Goal: Task Accomplishment & Management: Manage account settings

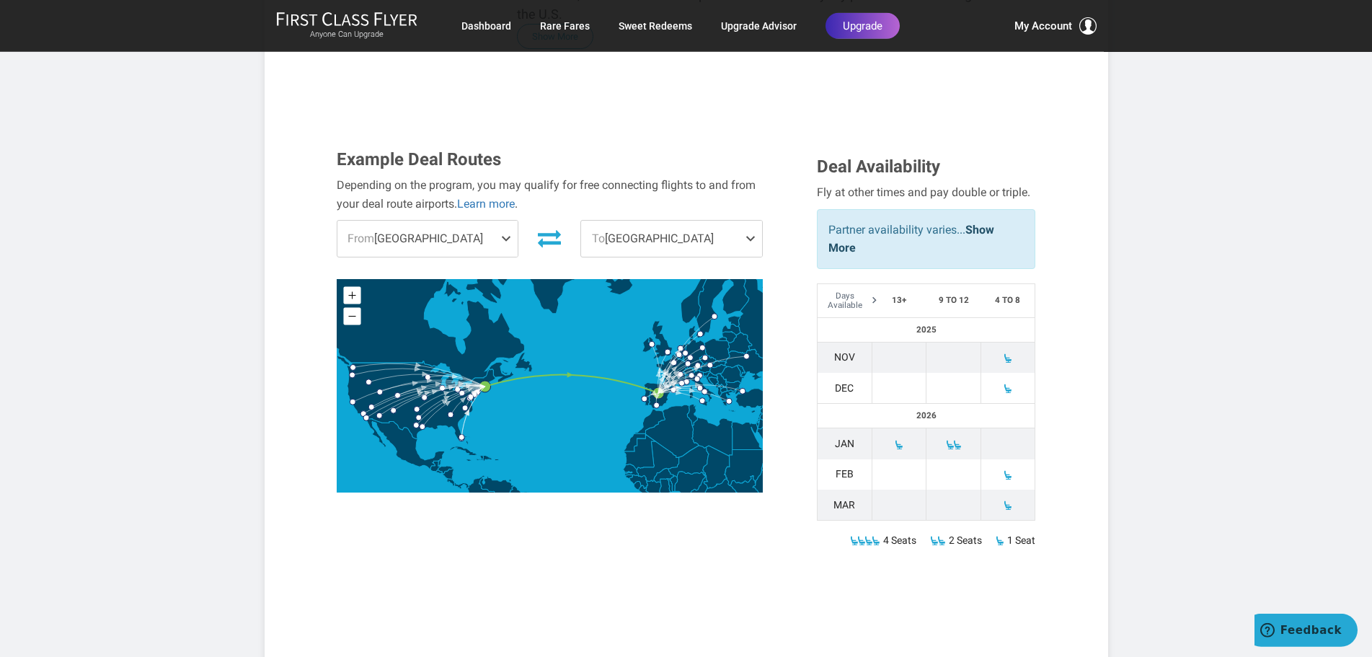
scroll to position [440, 0]
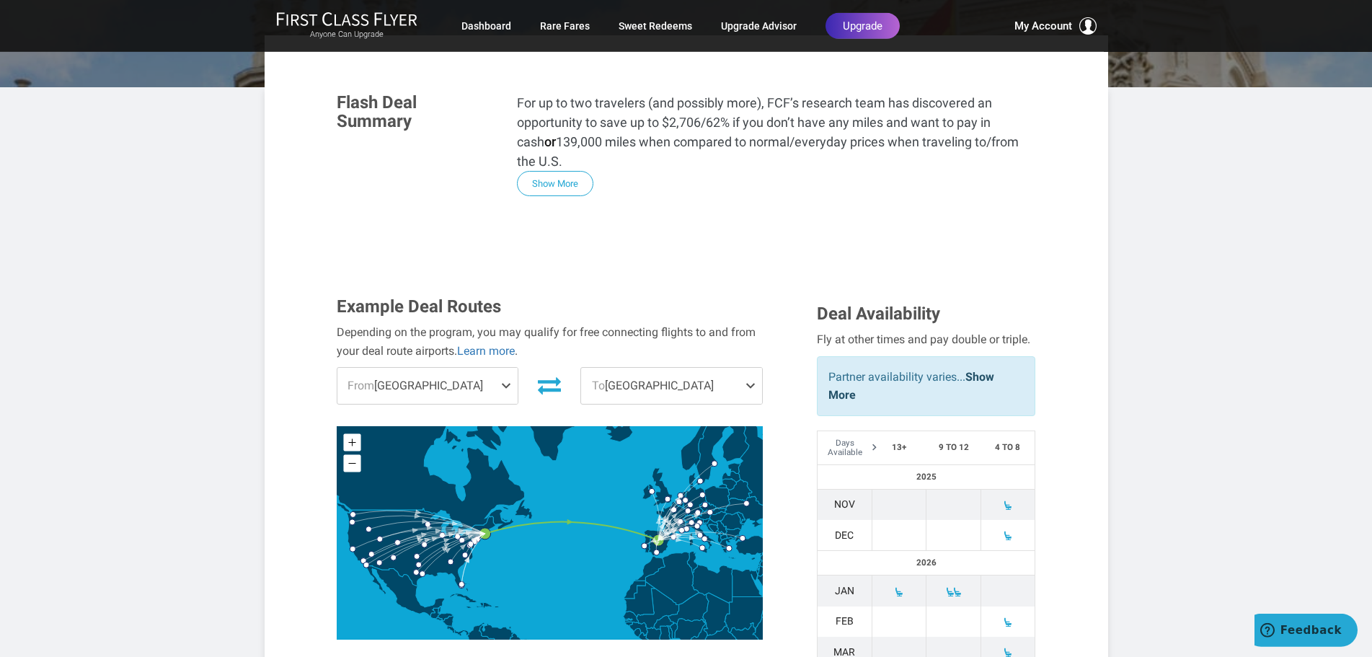
scroll to position [293, 0]
click at [399, 368] on span "From [GEOGRAPHIC_DATA]" at bounding box center [427, 386] width 181 height 36
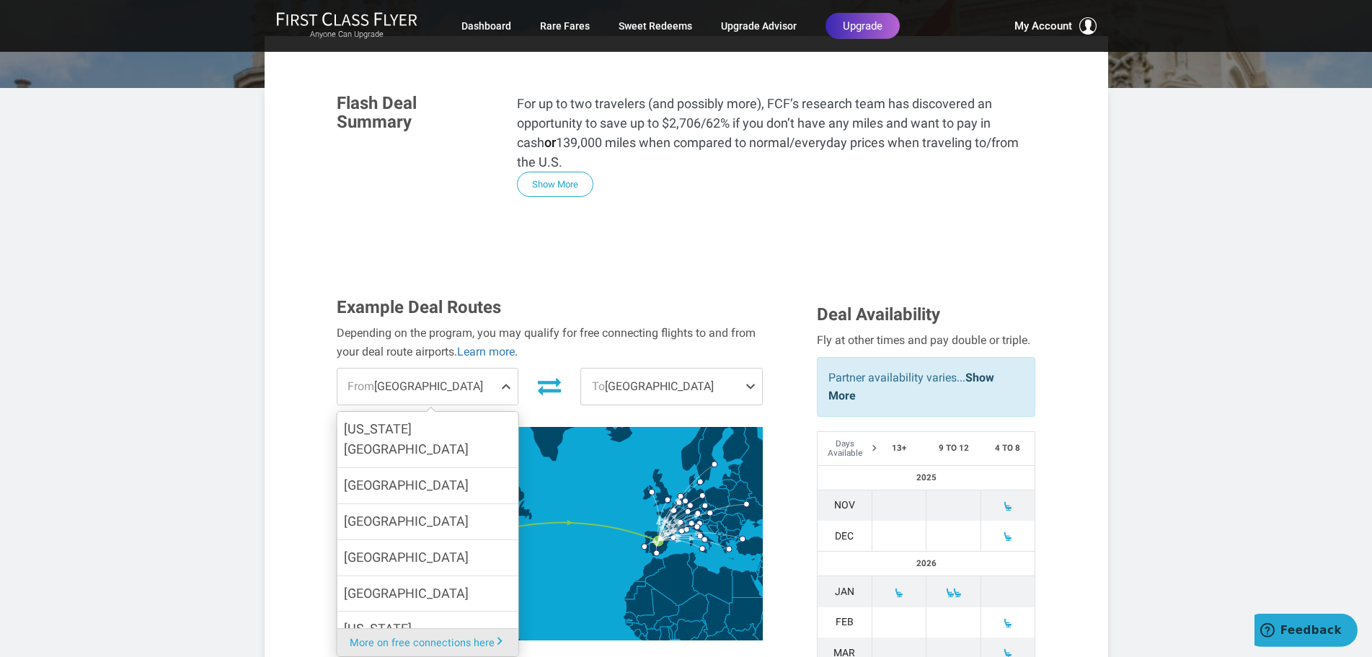
scroll to position [492, 0]
click at [386, 510] on span "[GEOGRAPHIC_DATA]" at bounding box center [406, 520] width 125 height 21
click at [0, 0] on input "[GEOGRAPHIC_DATA]" at bounding box center [0, 0] width 0 height 0
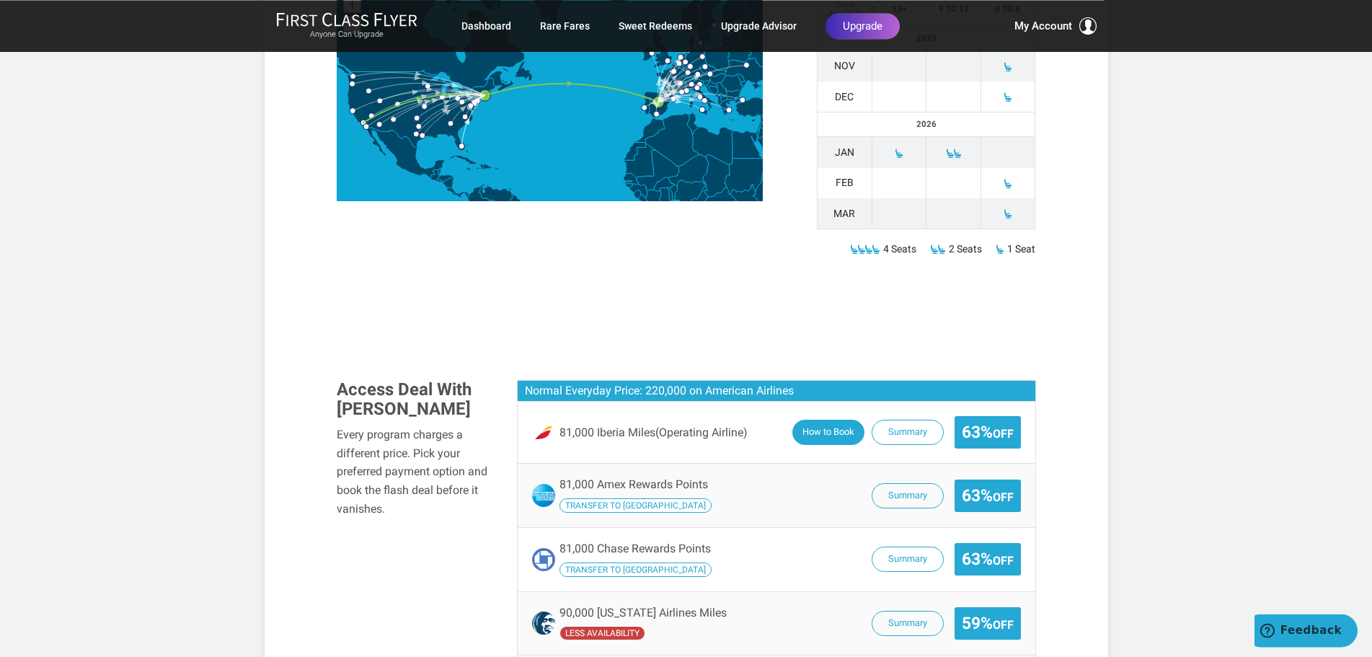
scroll to position [733, 0]
click at [823, 420] on button "How to Book" at bounding box center [828, 432] width 72 height 25
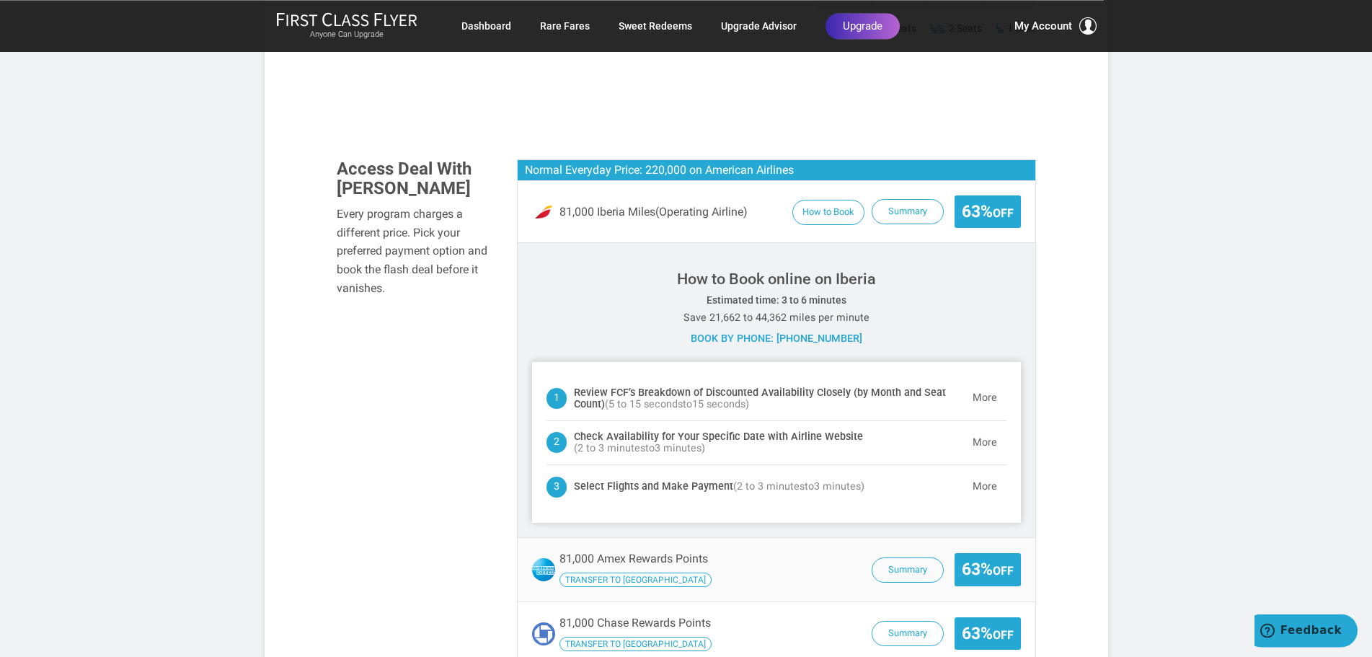
scroll to position [954, 0]
click at [845, 270] on h3 "How to Book online on Iberia" at bounding box center [776, 278] width 489 height 17
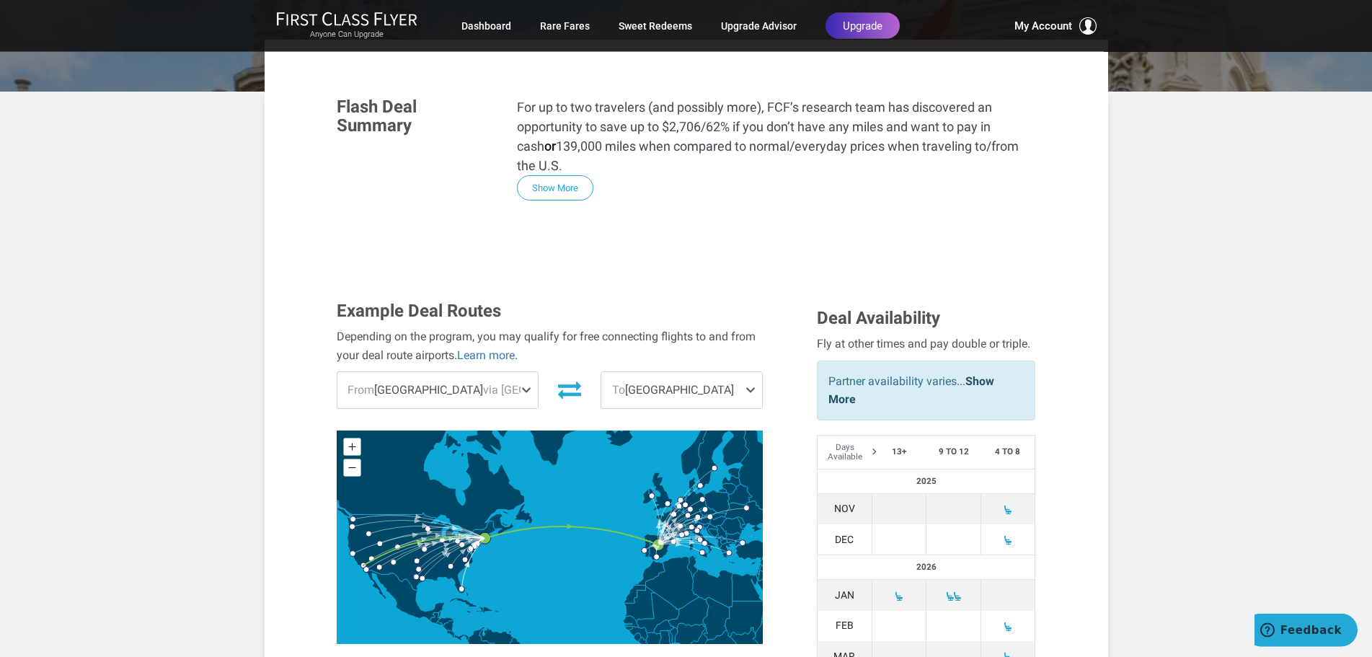
scroll to position [291, 0]
click at [399, 371] on span "From [GEOGRAPHIC_DATA] via [GEOGRAPHIC_DATA]" at bounding box center [437, 389] width 201 height 36
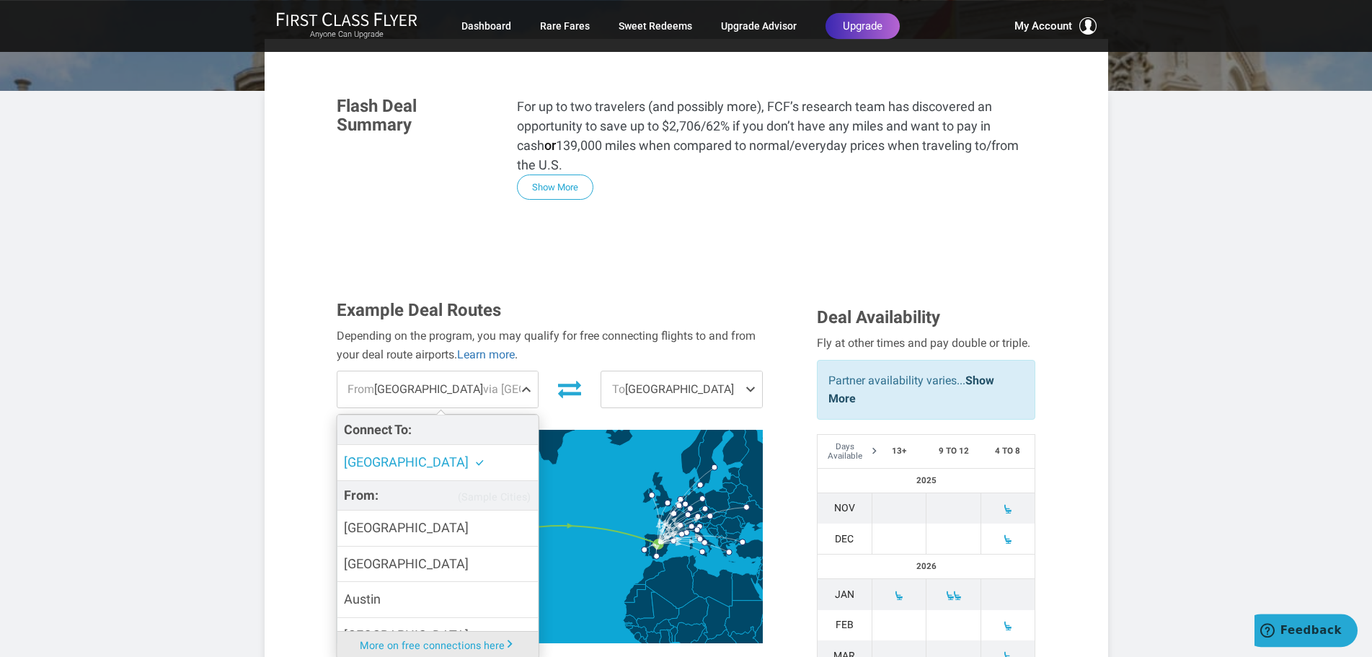
scroll to position [288, 0]
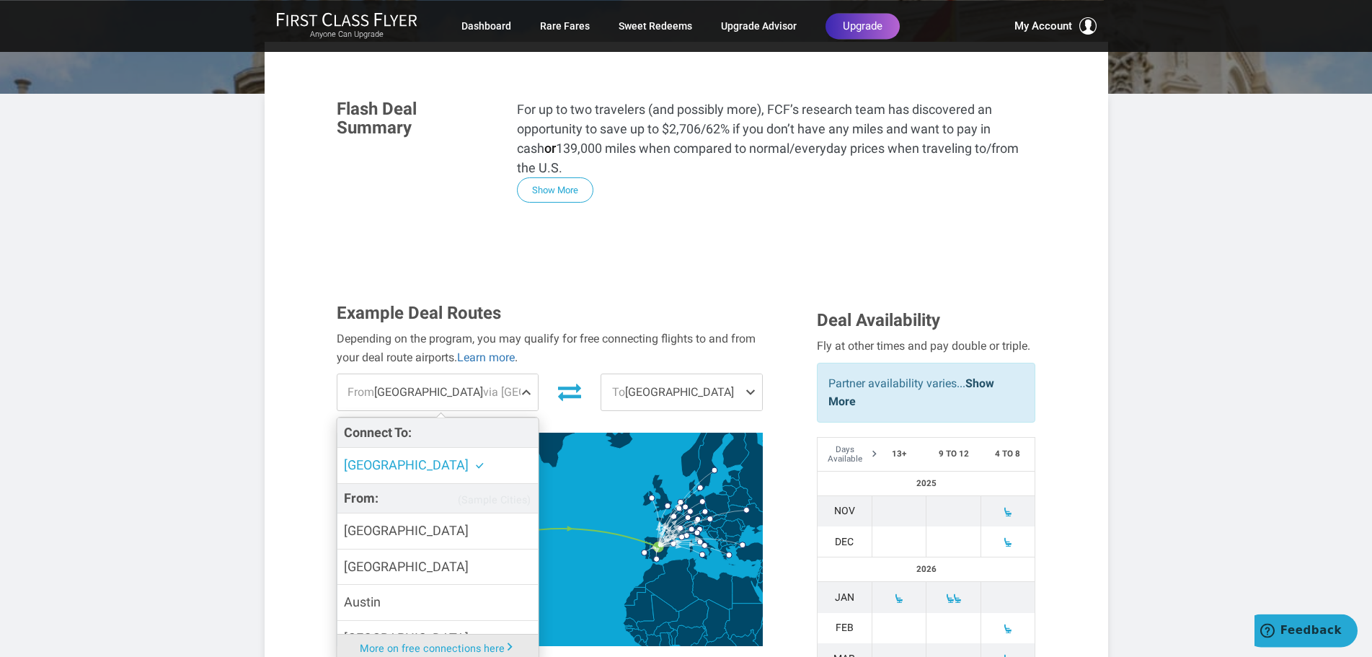
click at [389, 455] on span "[GEOGRAPHIC_DATA]" at bounding box center [414, 465] width 141 height 21
click at [0, 0] on input "[GEOGRAPHIC_DATA]" at bounding box center [0, 0] width 0 height 0
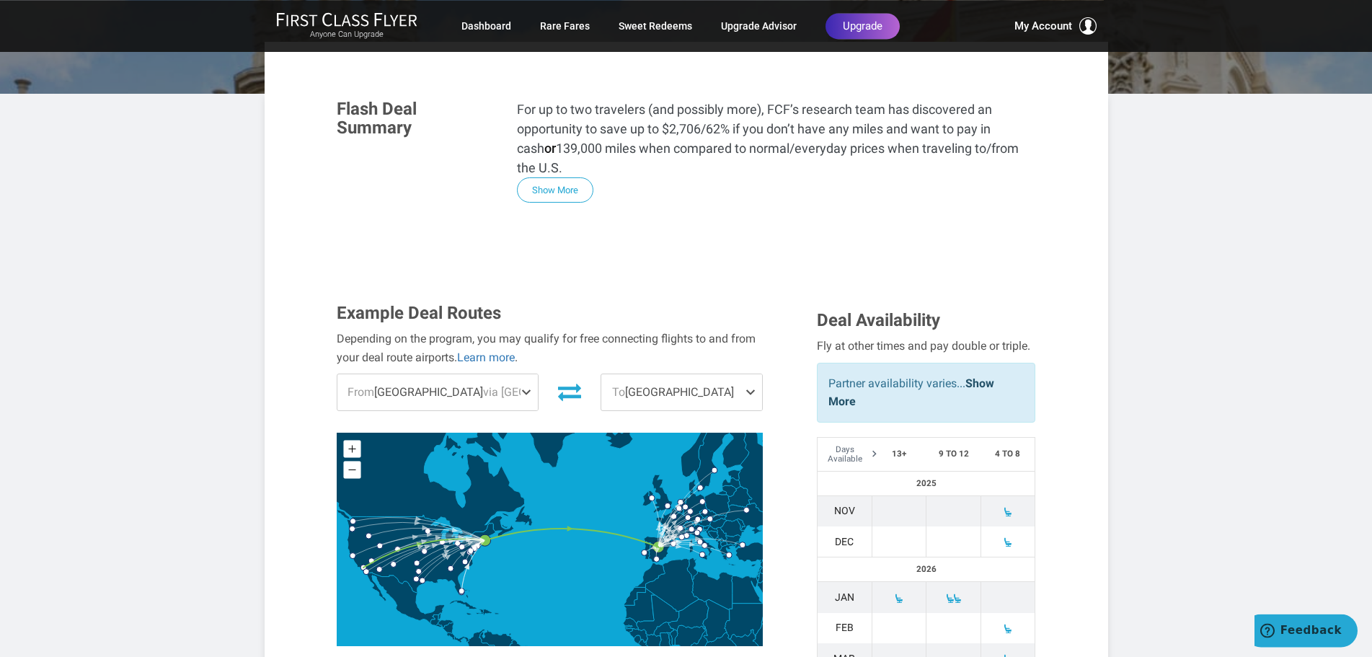
click at [483, 385] on span "via [GEOGRAPHIC_DATA]" at bounding box center [546, 392] width 127 height 14
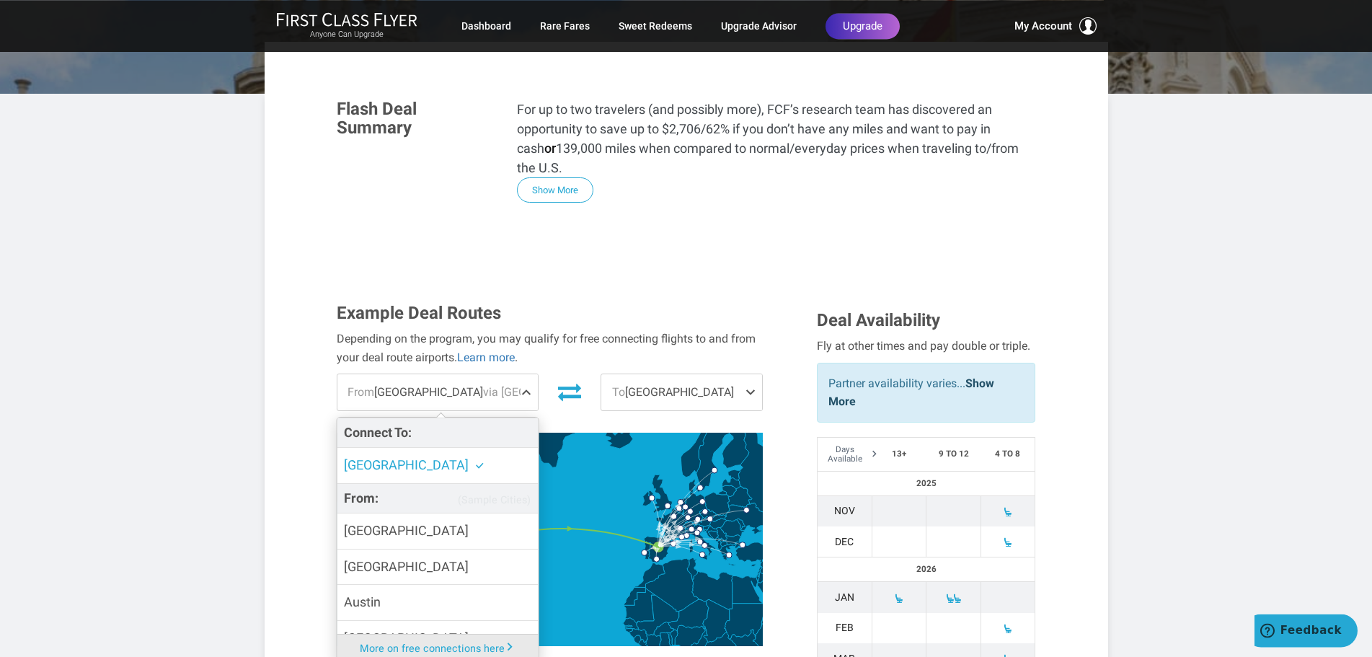
click at [379, 457] on span "[GEOGRAPHIC_DATA]" at bounding box center [406, 464] width 125 height 15
click at [0, 0] on input "[GEOGRAPHIC_DATA]" at bounding box center [0, 0] width 0 height 0
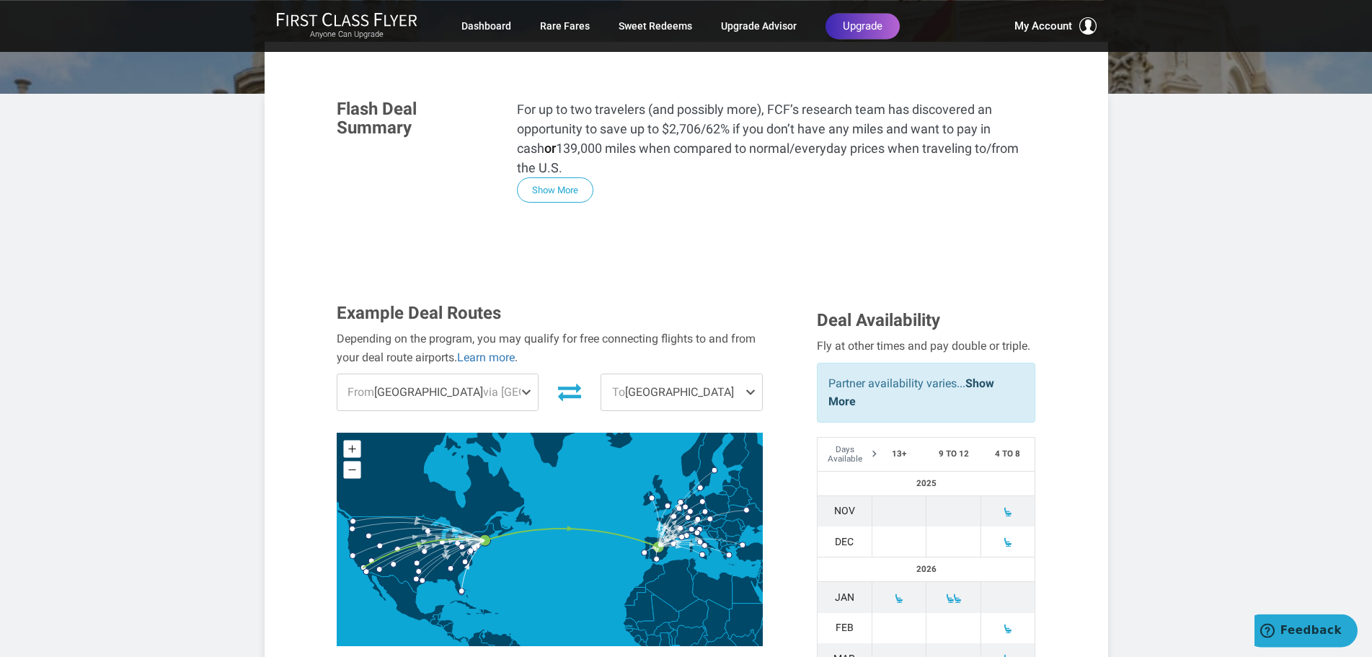
click at [406, 374] on span "From [GEOGRAPHIC_DATA] via [GEOGRAPHIC_DATA]" at bounding box center [437, 392] width 201 height 36
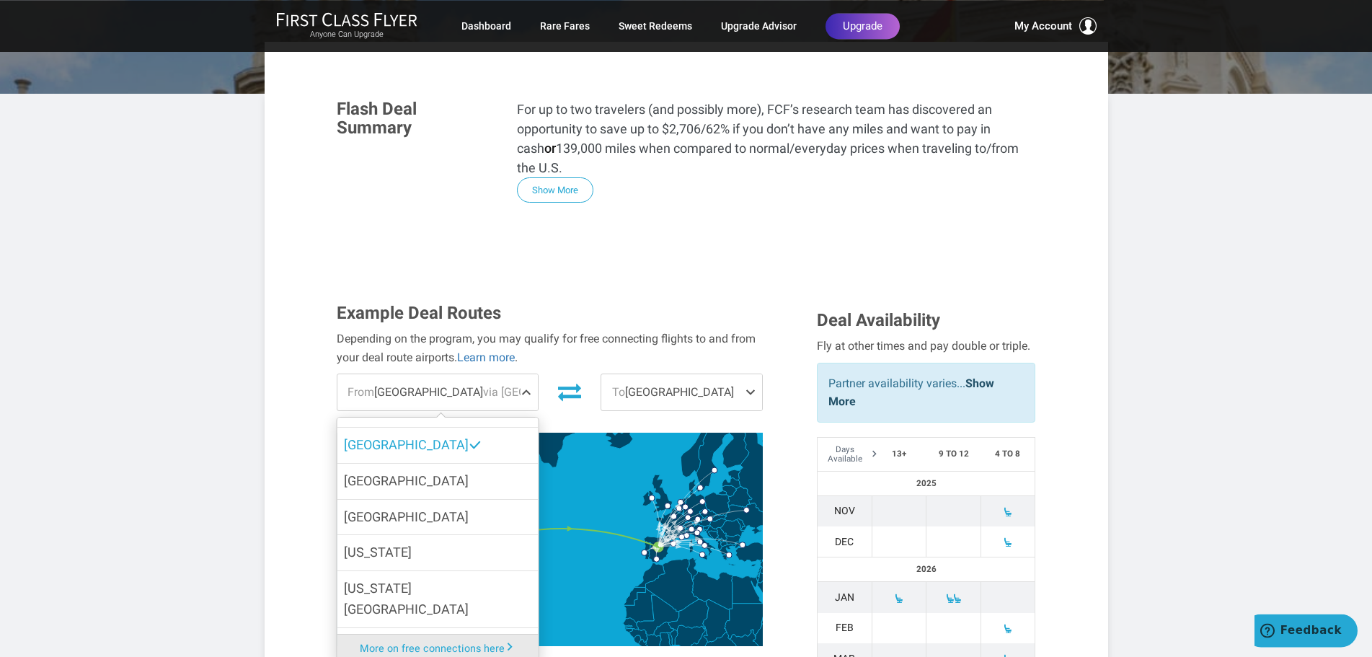
scroll to position [574, 0]
click at [399, 434] on span "[GEOGRAPHIC_DATA]" at bounding box center [406, 444] width 125 height 21
click at [0, 0] on input "[GEOGRAPHIC_DATA]" at bounding box center [0, 0] width 0 height 0
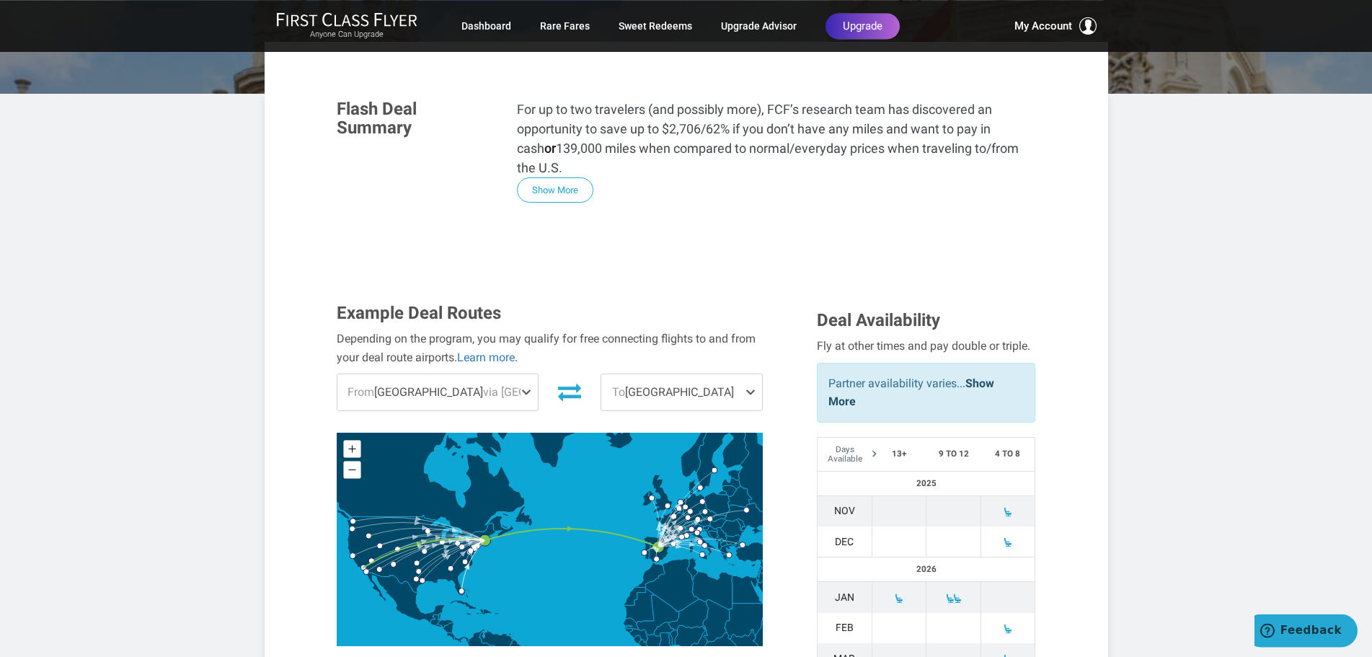
click at [418, 374] on span "From [GEOGRAPHIC_DATA] via [GEOGRAPHIC_DATA]" at bounding box center [437, 392] width 201 height 36
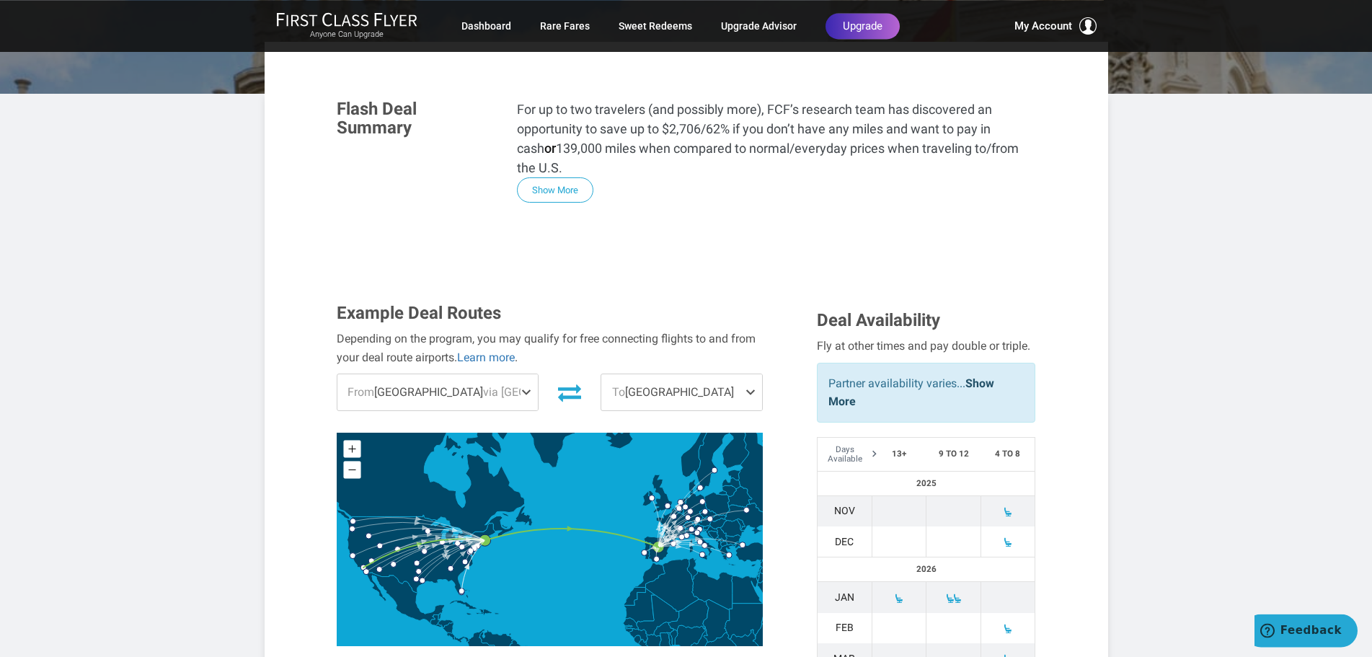
click at [558, 385] on icon at bounding box center [569, 393] width 23 height 17
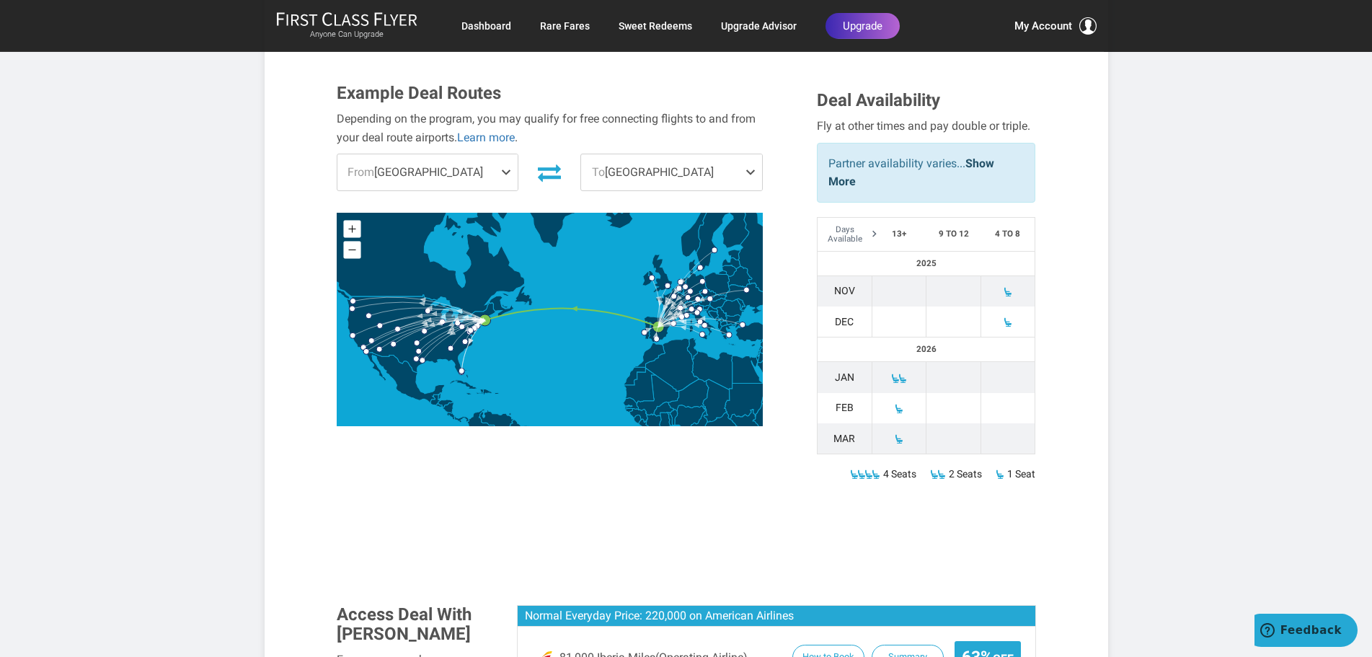
scroll to position [508, 0]
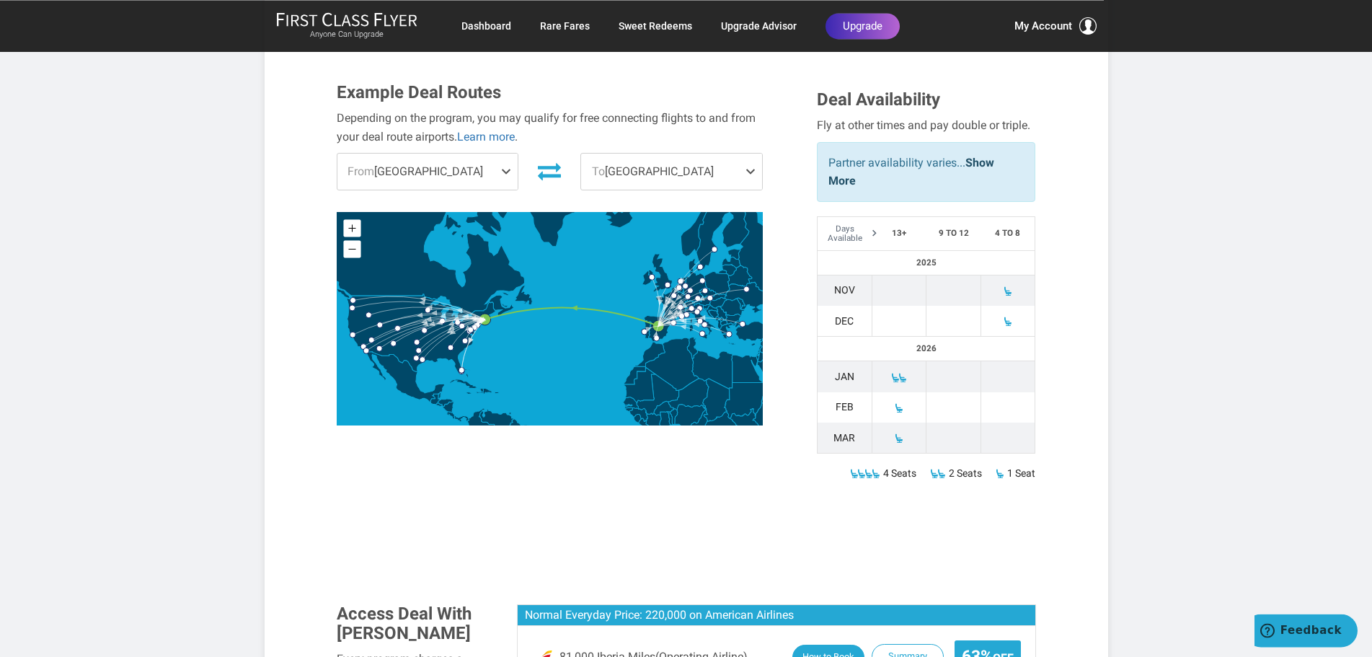
click at [828, 644] on button "How to Book" at bounding box center [828, 656] width 72 height 25
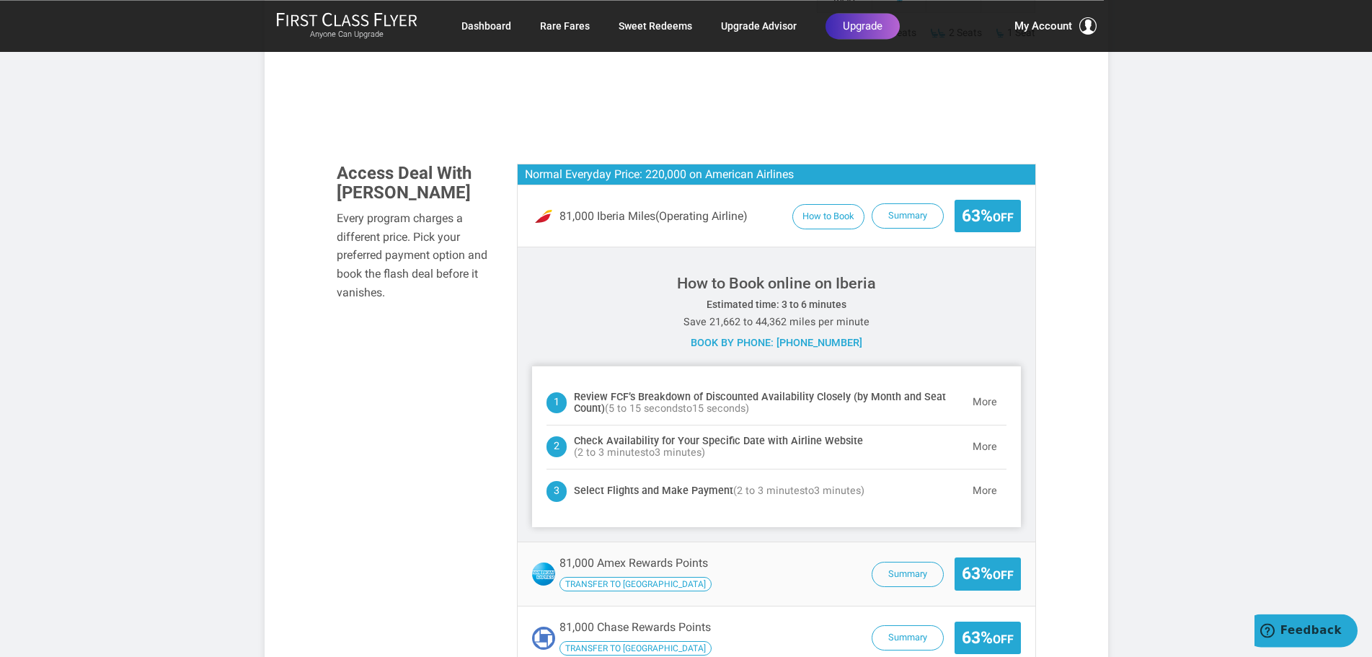
scroll to position [949, 0]
click at [804, 334] on div "Book by phone: [PHONE_NUMBER]" at bounding box center [776, 342] width 489 height 17
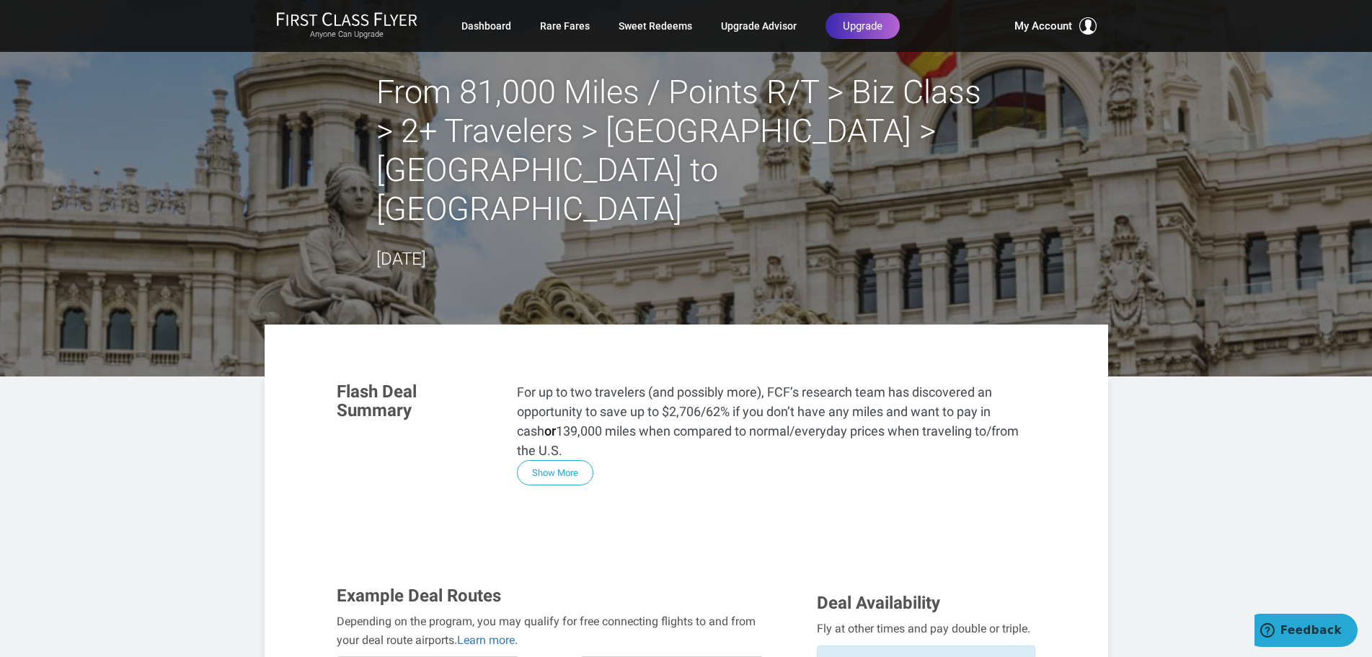
scroll to position [0, 0]
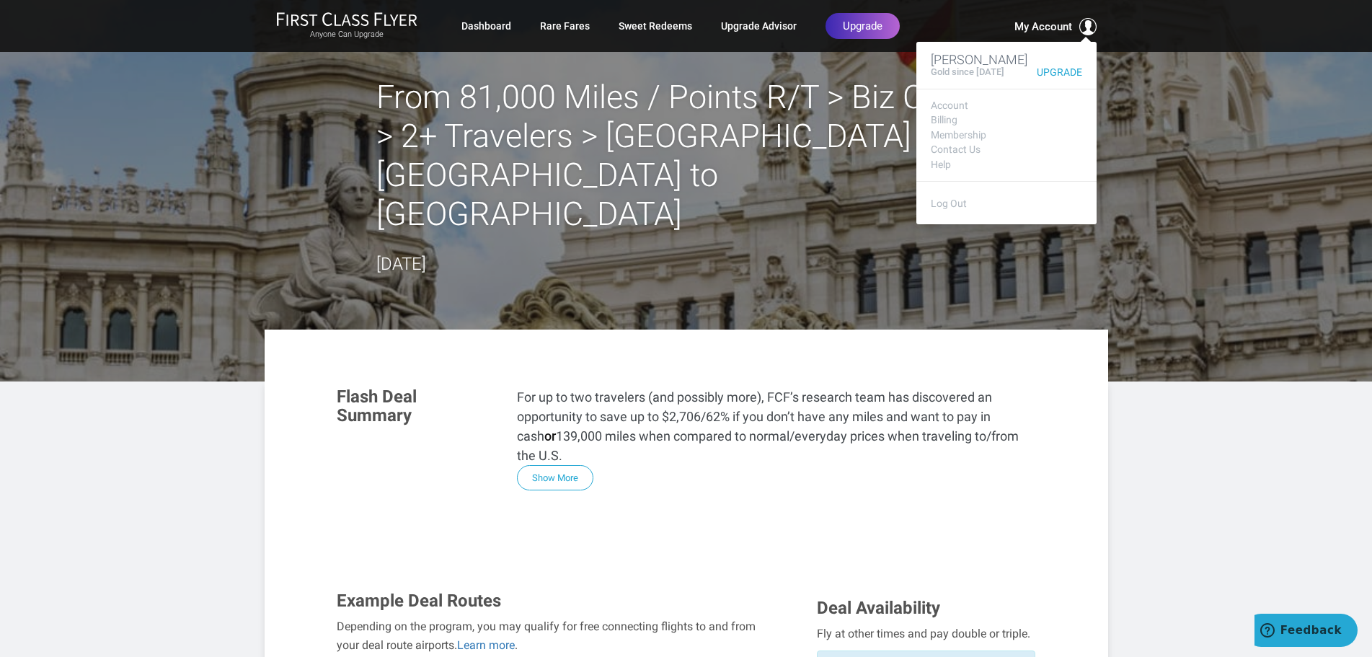
click at [1050, 23] on span "My Account" at bounding box center [1043, 26] width 58 height 17
click at [949, 136] on link "Membership" at bounding box center [1006, 135] width 151 height 11
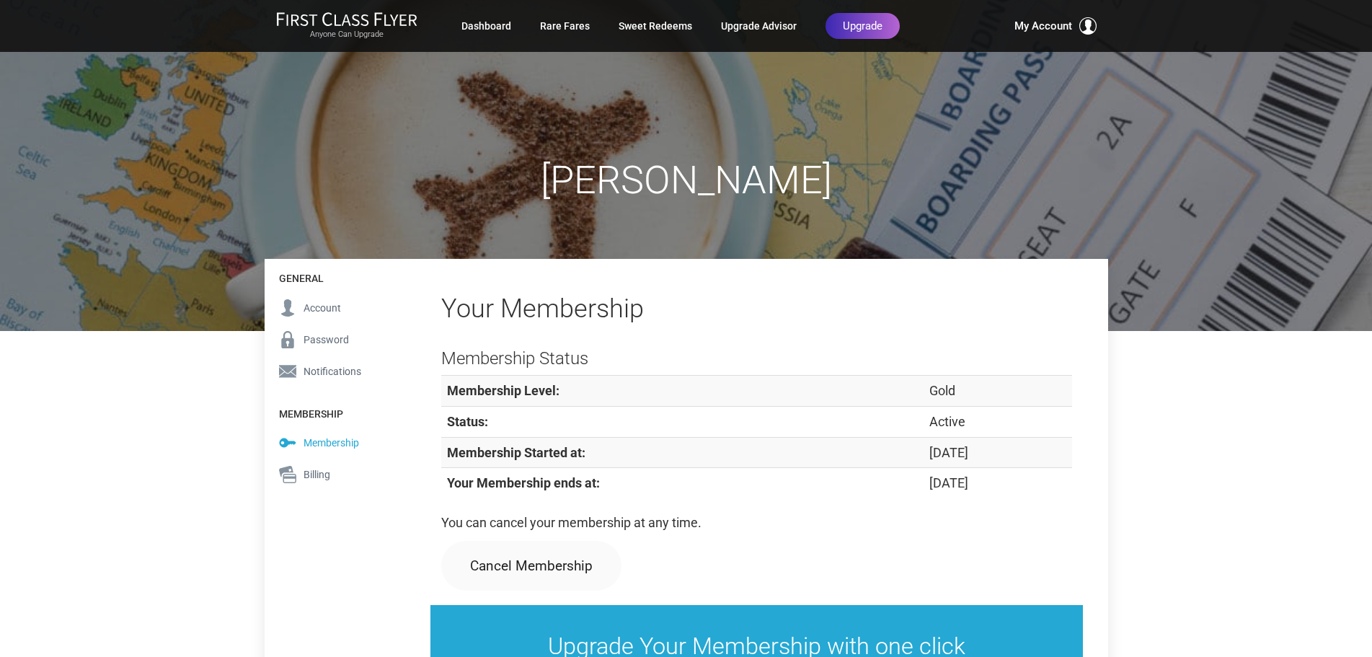
click at [165, 426] on div "Dana Clark General Account Password Notifications Membership Membership Billing…" at bounding box center [686, 366] width 1372 height 732
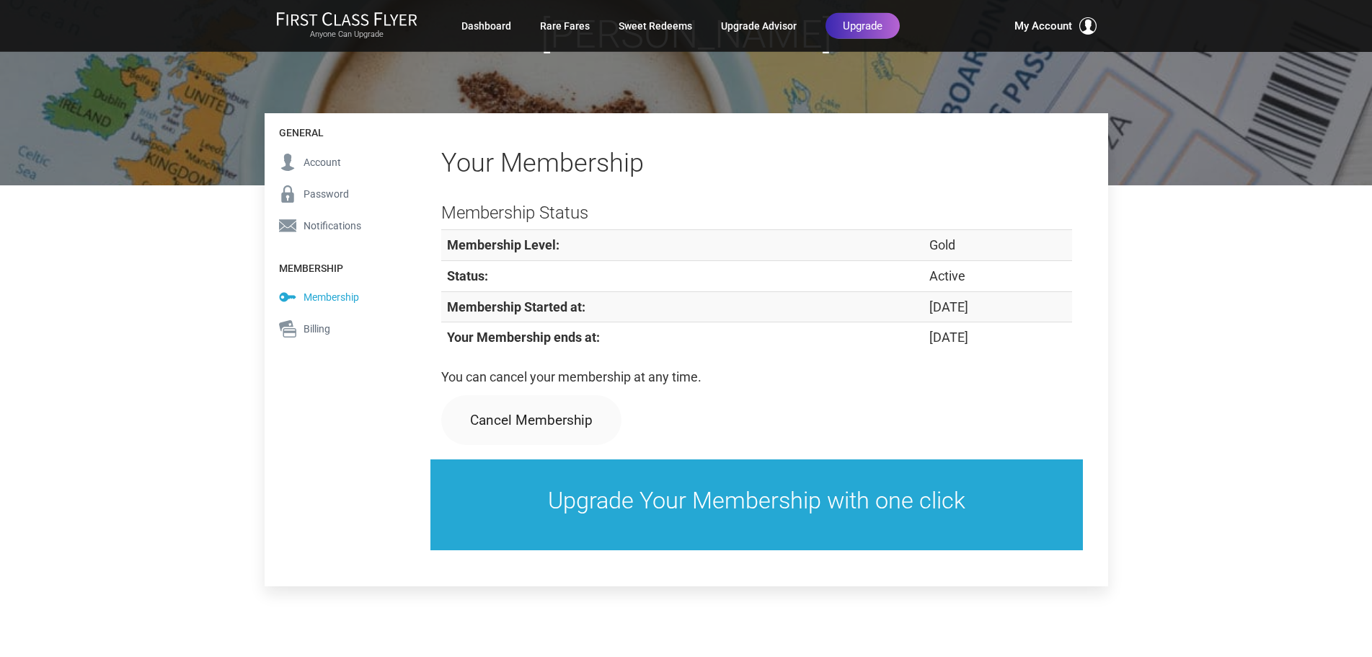
scroll to position [146, 0]
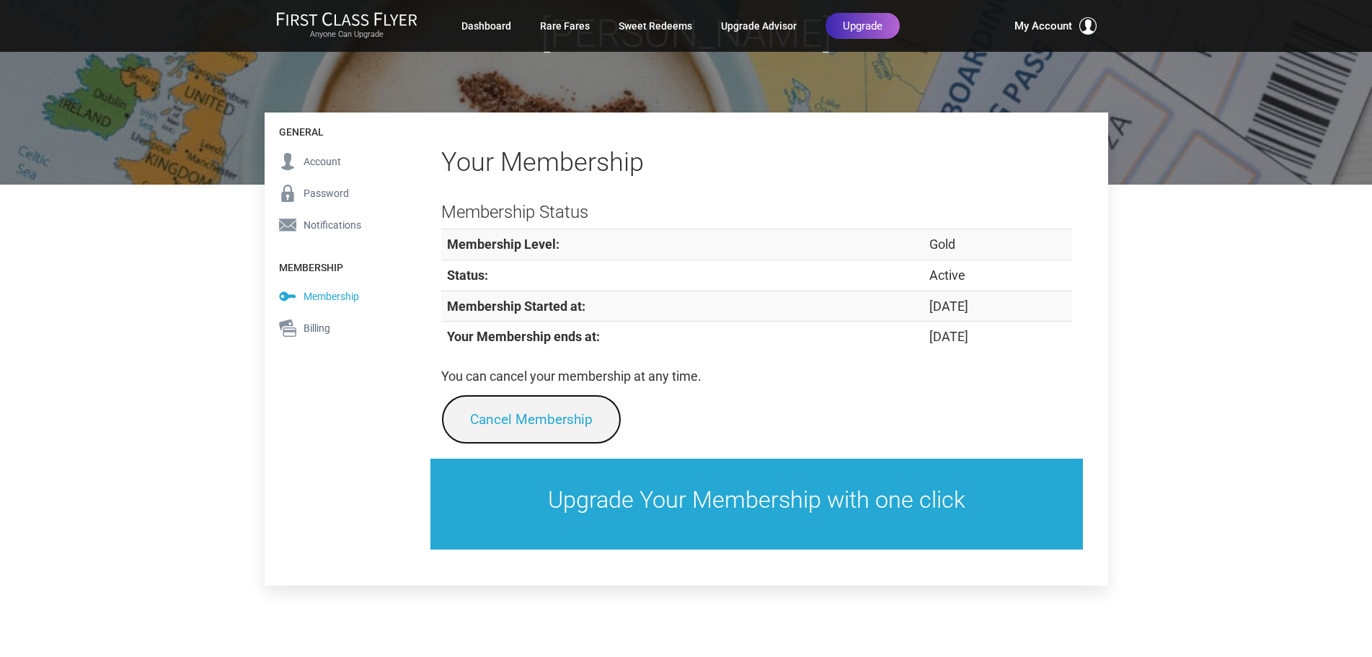
click at [547, 417] on link "Cancel Membership" at bounding box center [531, 419] width 180 height 50
